Goal: Task Accomplishment & Management: Manage account settings

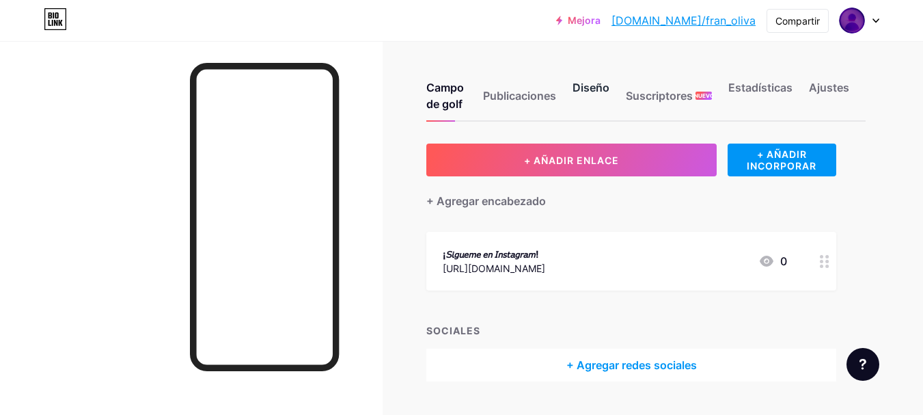
click at [584, 90] on font "Diseño" at bounding box center [590, 88] width 37 height 14
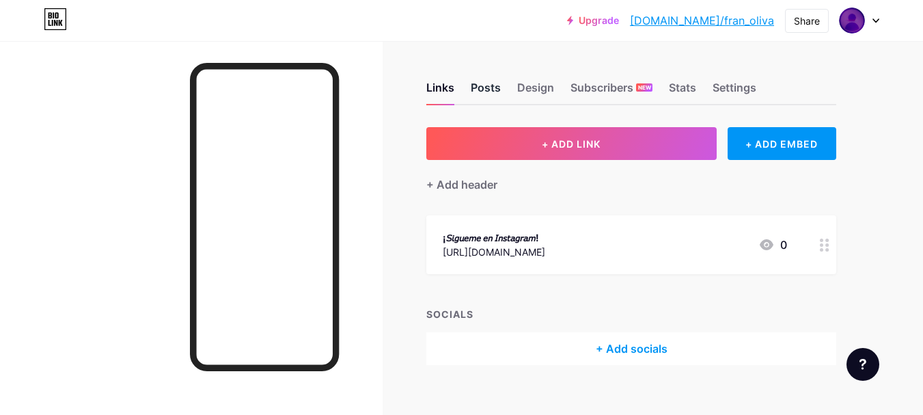
drag, startPoint x: 489, startPoint y: 73, endPoint x: 475, endPoint y: 92, distance: 23.4
click at [475, 92] on div "Links Posts Design Subscribers NEW Stats Settings" at bounding box center [631, 81] width 410 height 48
click at [475, 92] on div "Posts" at bounding box center [486, 91] width 30 height 25
click at [566, 88] on div "Links Posts Design Subscribers NEW Stats Settings" at bounding box center [631, 81] width 410 height 48
click at [591, 86] on div "Subscribers NEW" at bounding box center [611, 91] width 82 height 25
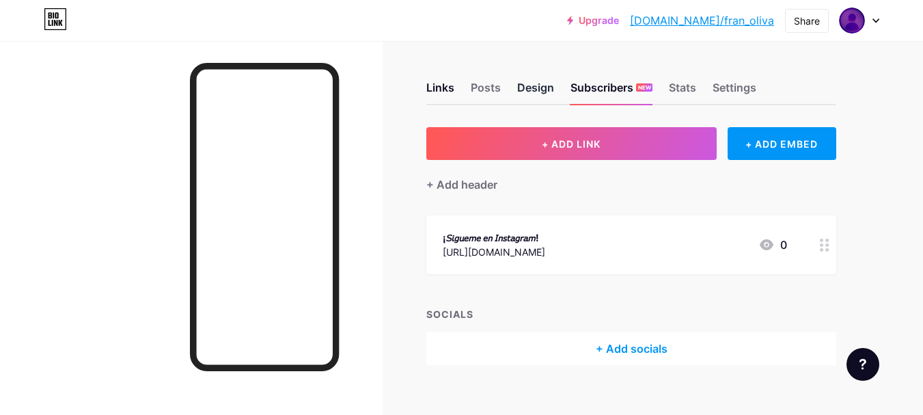
click at [527, 85] on div "Design" at bounding box center [535, 91] width 37 height 25
drag, startPoint x: 697, startPoint y: 74, endPoint x: 688, endPoint y: 81, distance: 11.2
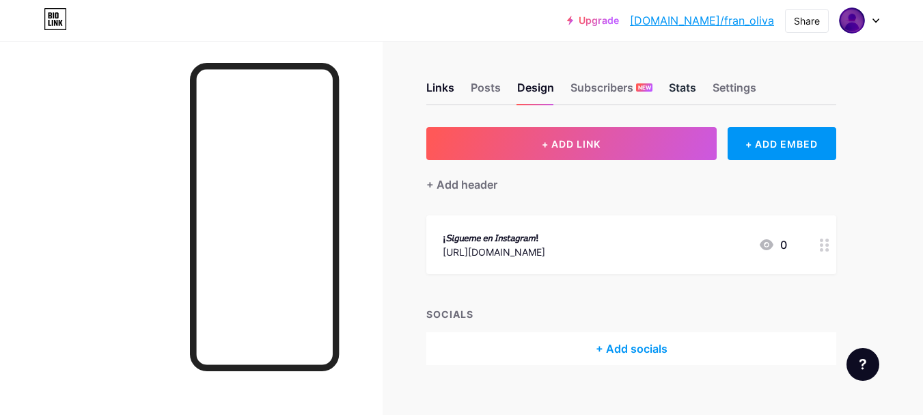
click at [688, 81] on div "Links Posts Design Subscribers NEW Stats Settings" at bounding box center [631, 81] width 410 height 48
click at [688, 81] on div "Stats" at bounding box center [682, 91] width 27 height 25
click at [752, 87] on div "Settings" at bounding box center [734, 91] width 44 height 25
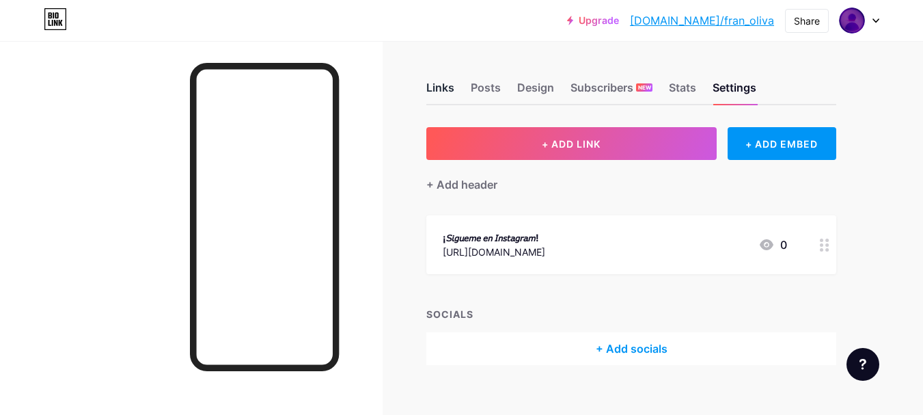
click at [452, 85] on div "Links" at bounding box center [440, 91] width 28 height 25
click at [758, 140] on div "+ ADD EMBED" at bounding box center [781, 143] width 109 height 33
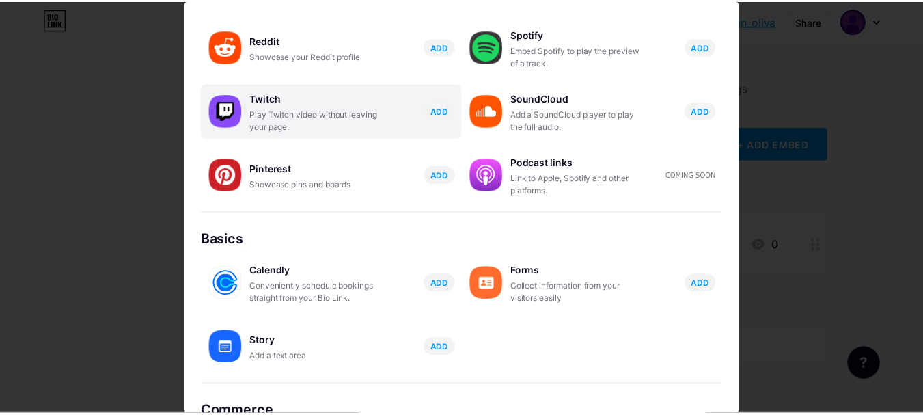
scroll to position [281, 0]
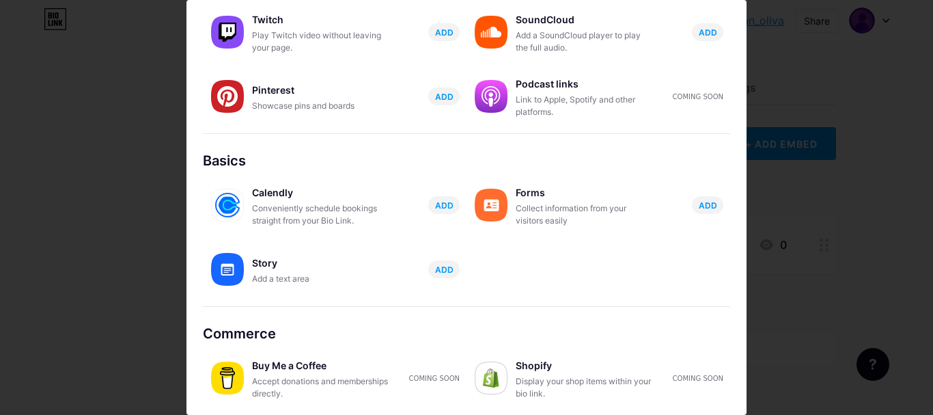
click at [863, 294] on div at bounding box center [466, 207] width 933 height 415
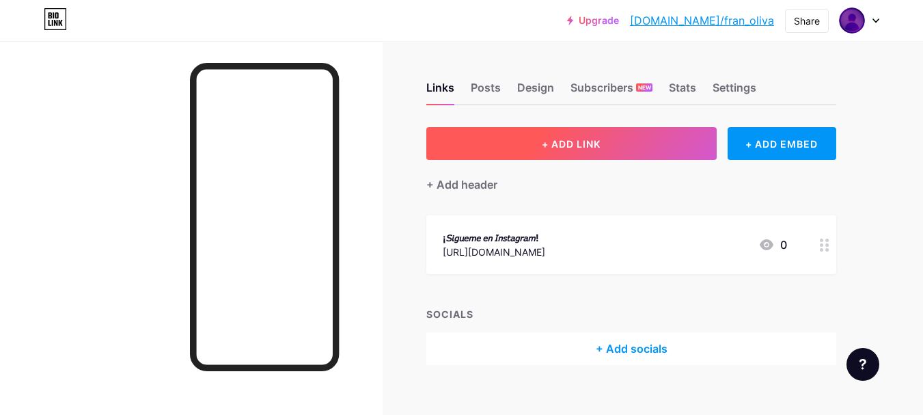
click at [651, 141] on button "+ ADD LINK" at bounding box center [571, 143] width 290 height 33
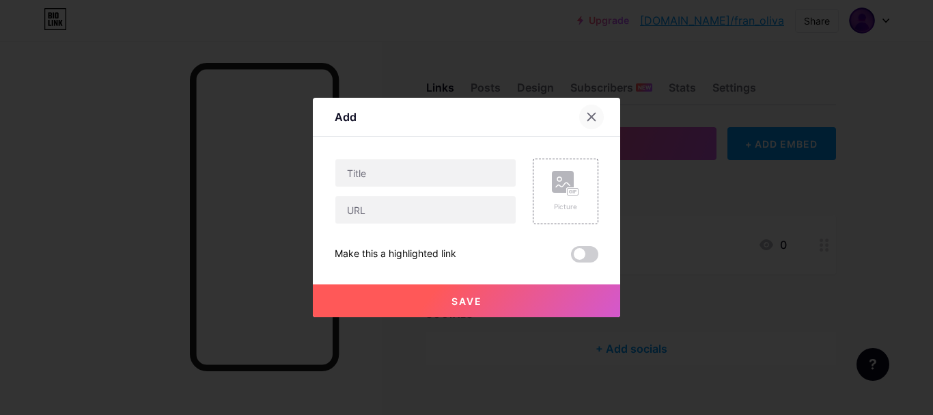
click at [586, 115] on icon at bounding box center [591, 116] width 11 height 11
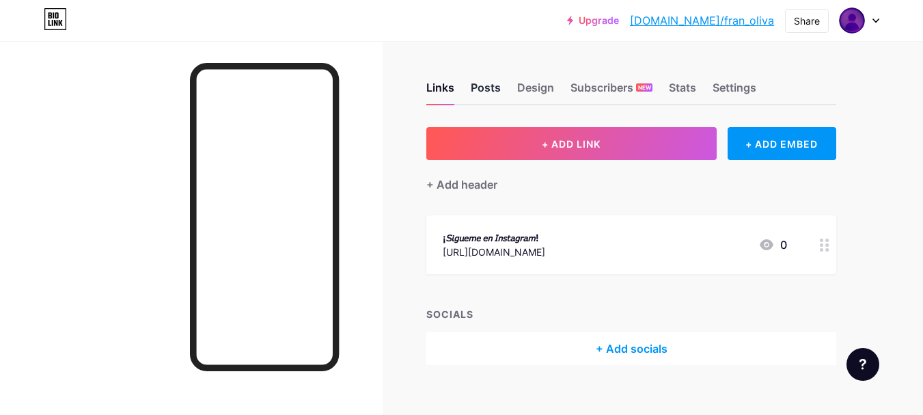
click at [474, 92] on div "Posts" at bounding box center [486, 91] width 30 height 25
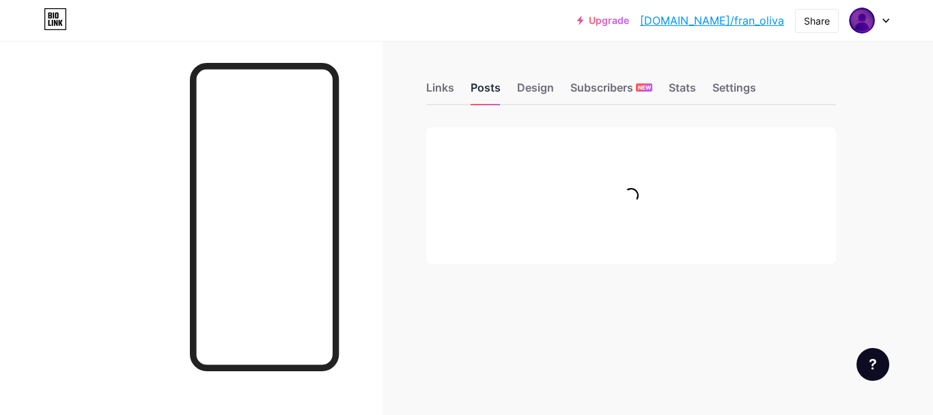
click at [474, 92] on div "Posts" at bounding box center [486, 91] width 30 height 25
click at [527, 94] on div "Design" at bounding box center [535, 91] width 37 height 25
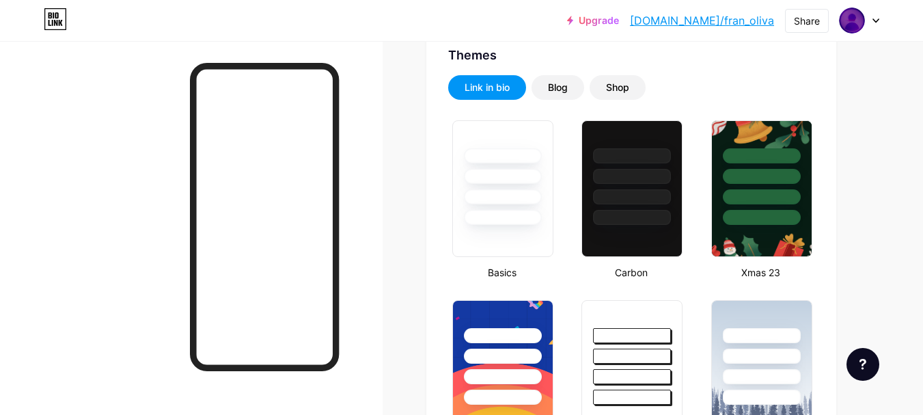
scroll to position [289, 0]
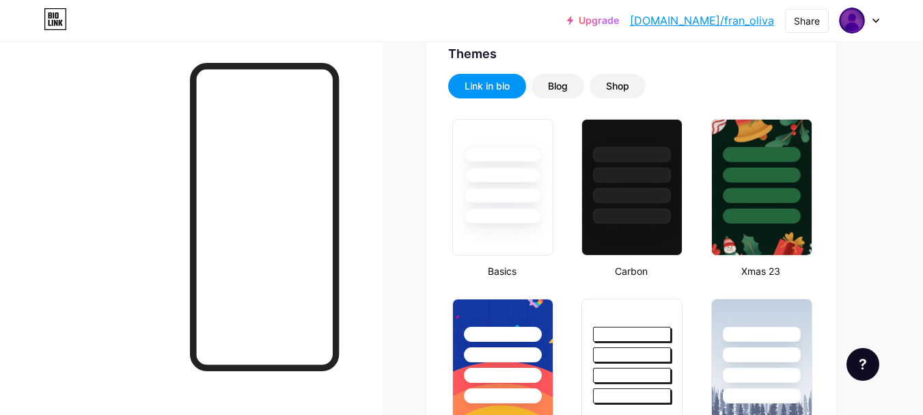
type input "#000000"
type input "#fefbfb"
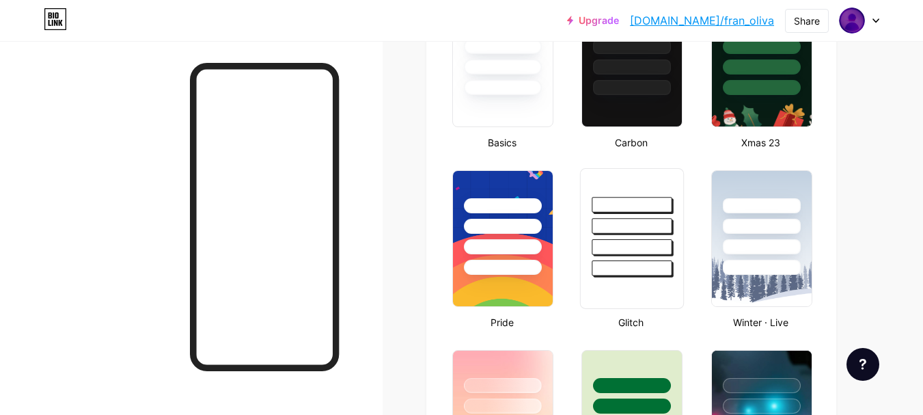
click at [615, 236] on div at bounding box center [632, 222] width 102 height 107
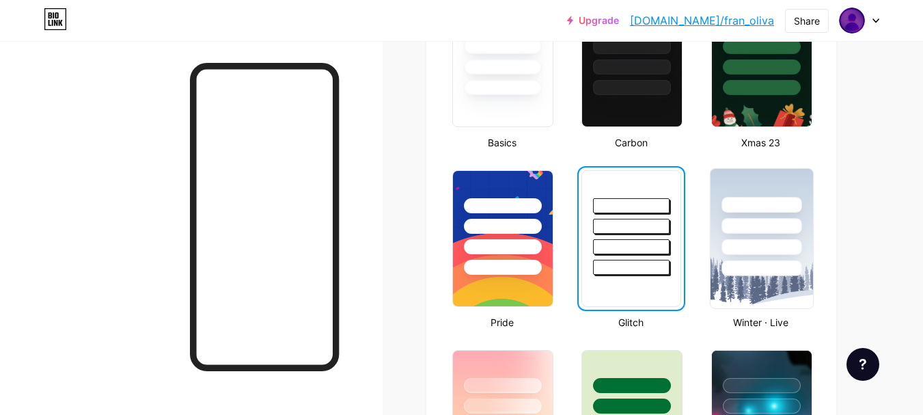
click at [747, 250] on div at bounding box center [761, 247] width 80 height 16
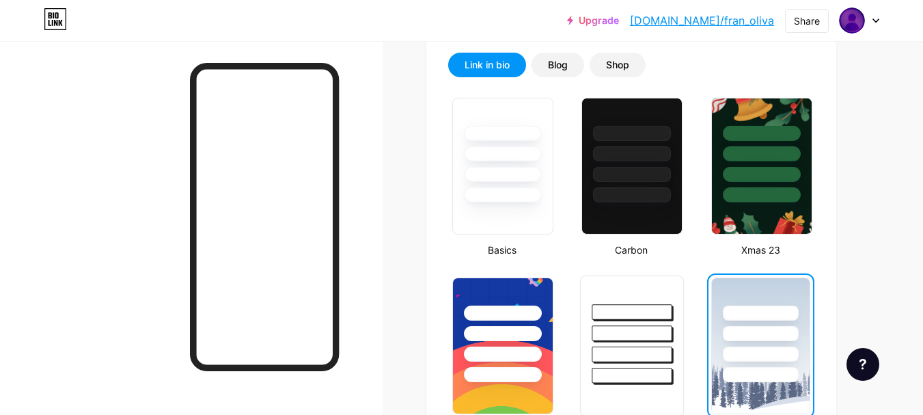
scroll to position [309, 0]
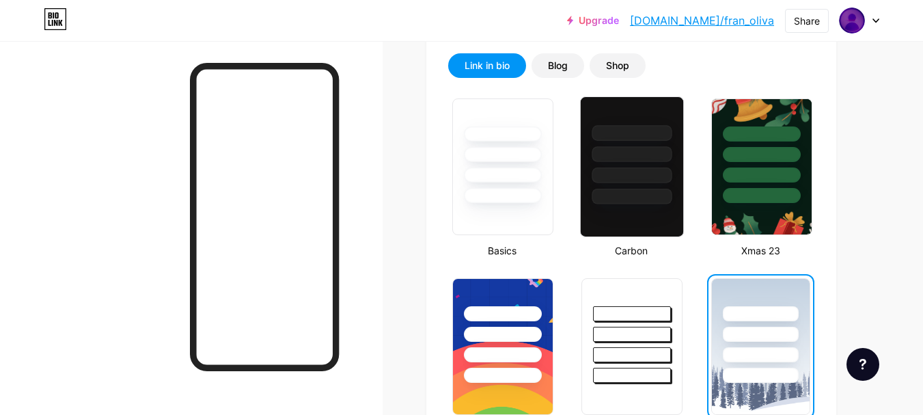
click at [630, 185] on div at bounding box center [632, 150] width 102 height 107
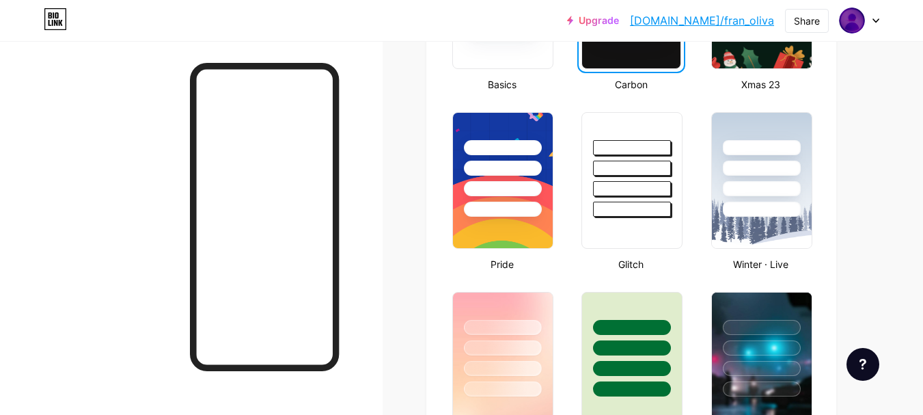
scroll to position [562, 0]
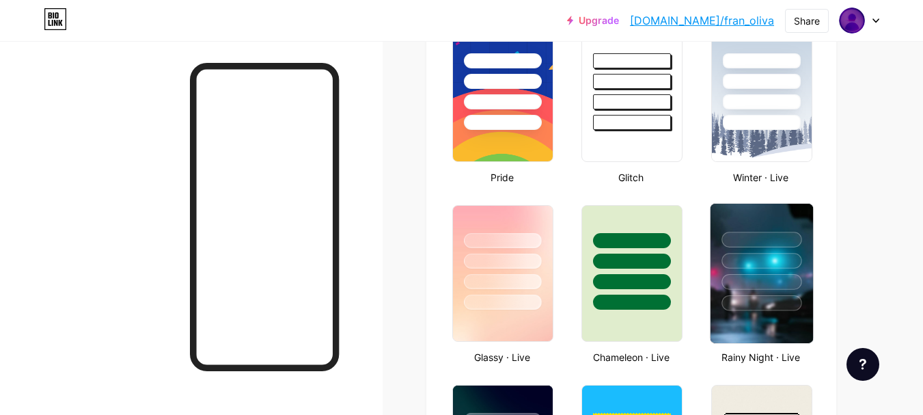
click at [726, 234] on div at bounding box center [761, 240] width 80 height 16
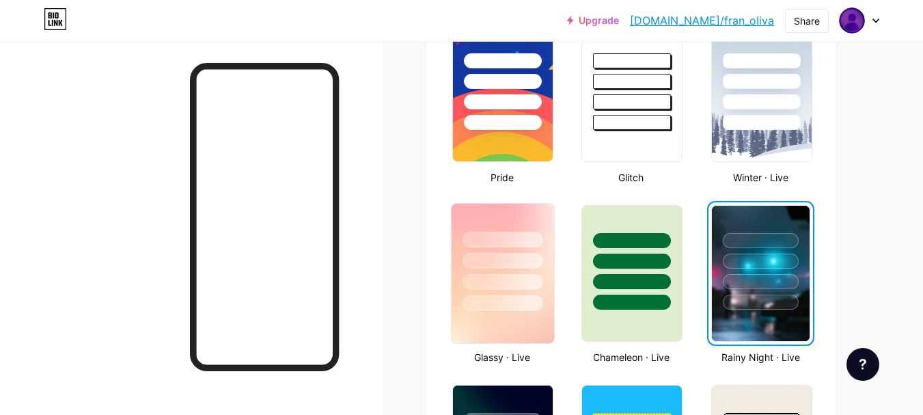
click at [486, 286] on div at bounding box center [502, 282] width 80 height 16
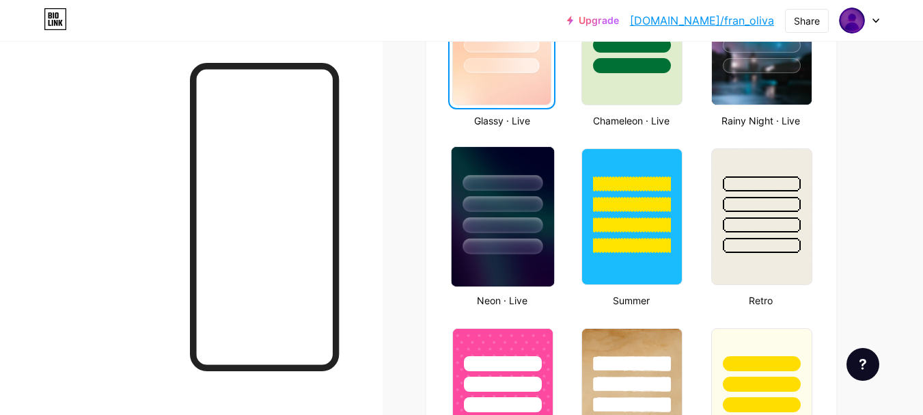
scroll to position [799, 0]
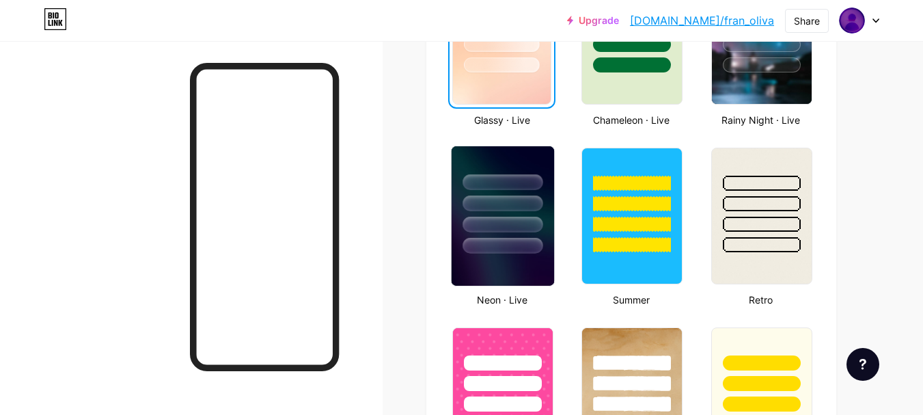
click at [505, 206] on div at bounding box center [502, 203] width 80 height 16
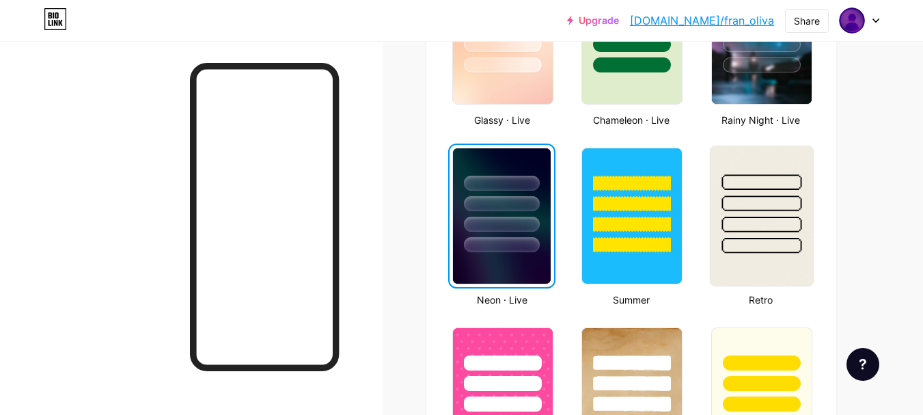
click at [748, 220] on div at bounding box center [761, 225] width 80 height 16
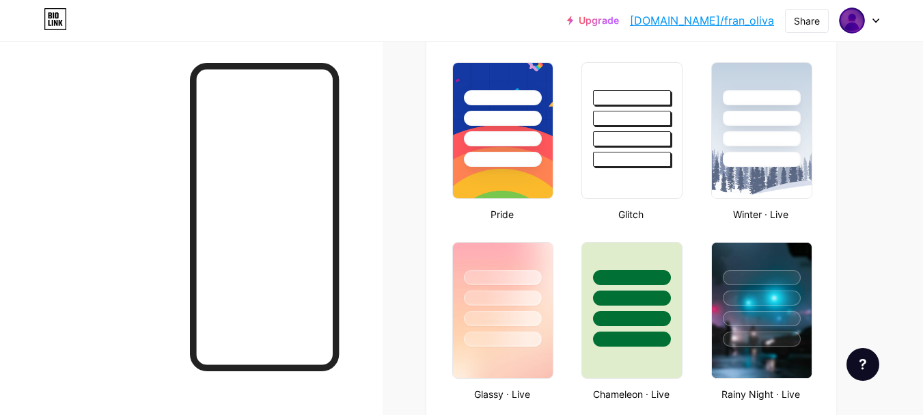
scroll to position [516, 0]
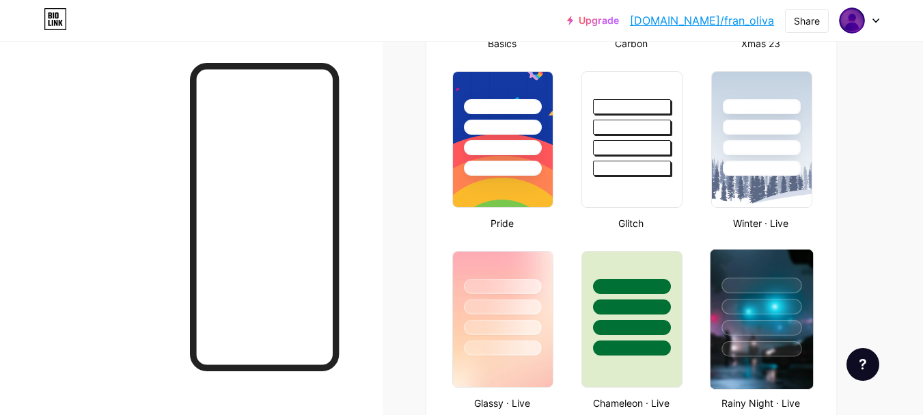
click at [755, 346] on div at bounding box center [761, 349] width 80 height 16
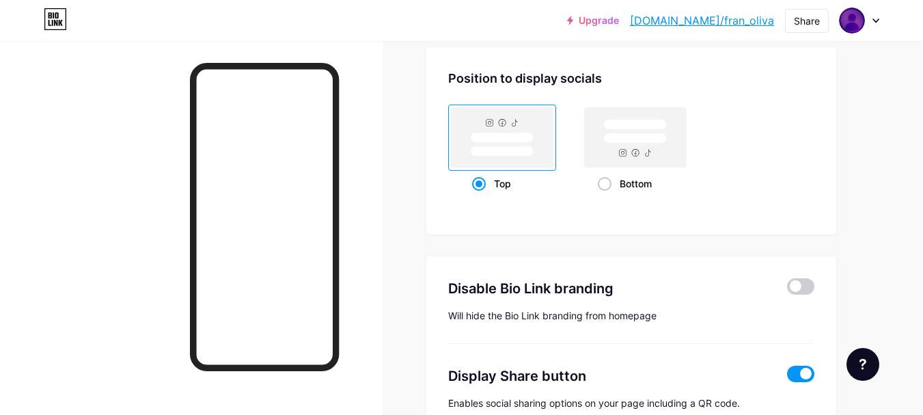
scroll to position [1824, 0]
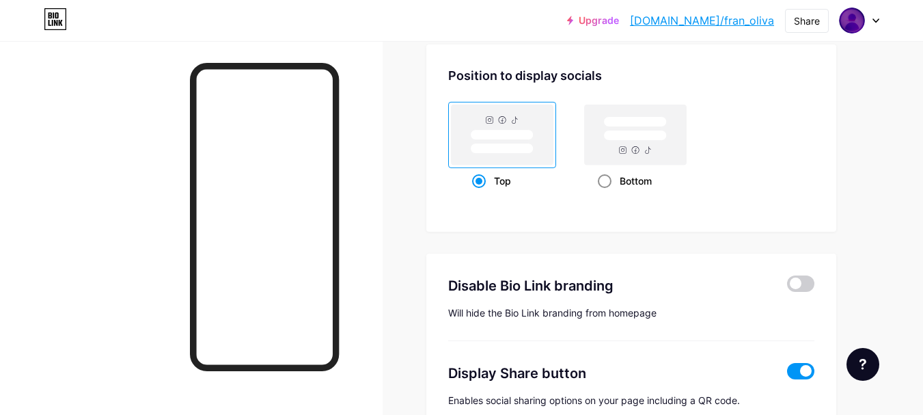
click at [625, 148] on rect at bounding box center [636, 135] width 102 height 60
click at [607, 193] on input "Bottom" at bounding box center [602, 197] width 9 height 9
radio input "true"
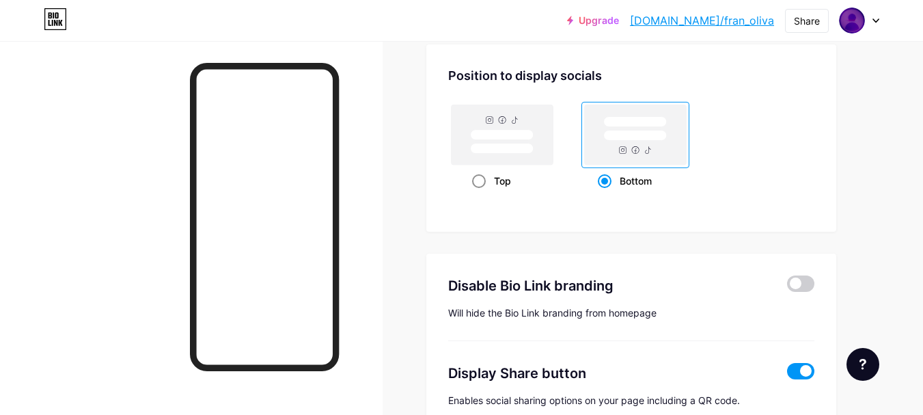
click at [513, 150] on rect at bounding box center [502, 148] width 63 height 10
click at [481, 193] on input "Top" at bounding box center [476, 197] width 9 height 9
radio input "true"
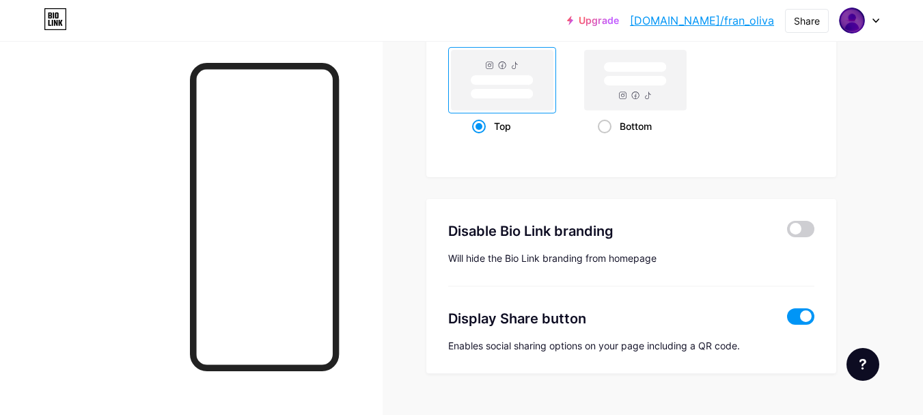
scroll to position [1895, 0]
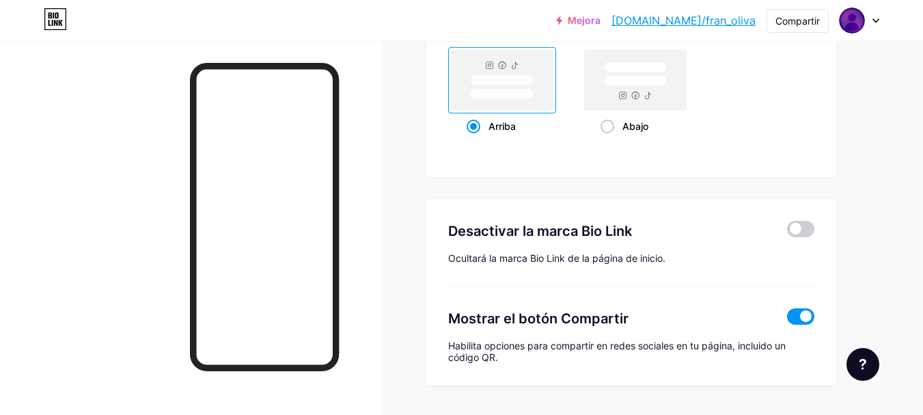
click at [800, 219] on div "Desactivar la marca Bio Link Ocultará la marca Bio Link de la página de inicio." at bounding box center [631, 242] width 366 height 87
click at [794, 230] on span at bounding box center [800, 229] width 27 height 16
click at [787, 232] on input "checkbox" at bounding box center [787, 232] width 0 height 0
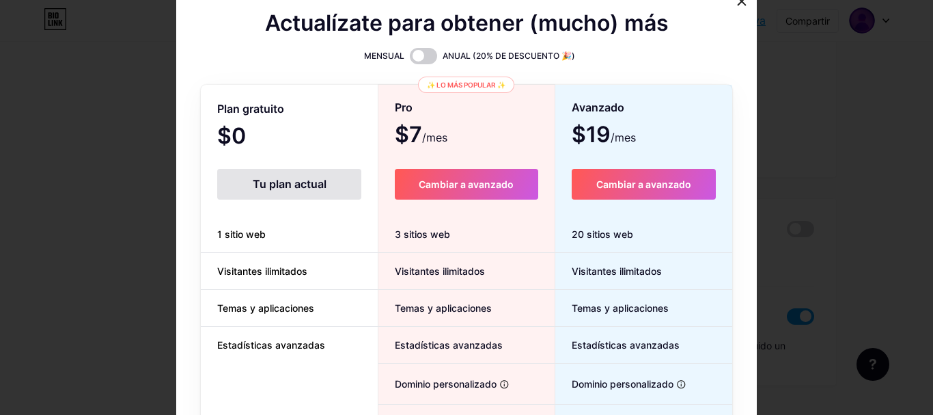
click at [857, 202] on div at bounding box center [466, 207] width 933 height 415
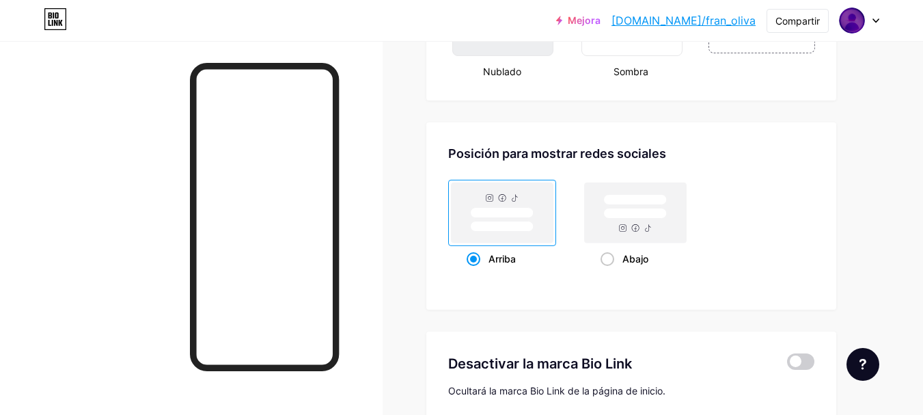
scroll to position [1934, 0]
